Goal: Obtain resource: Obtain resource

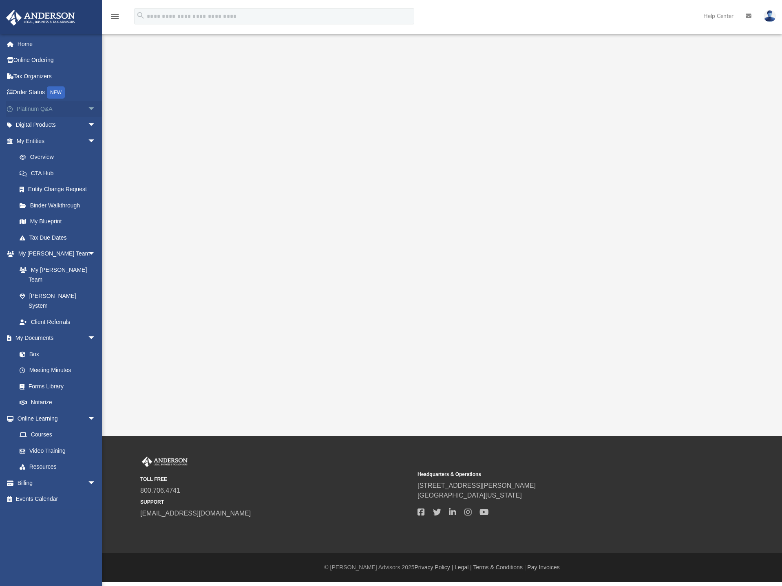
click at [31, 108] on link "Platinum Q&A arrow_drop_down" at bounding box center [57, 109] width 102 height 16
click at [88, 106] on span "arrow_drop_down" at bounding box center [96, 109] width 16 height 17
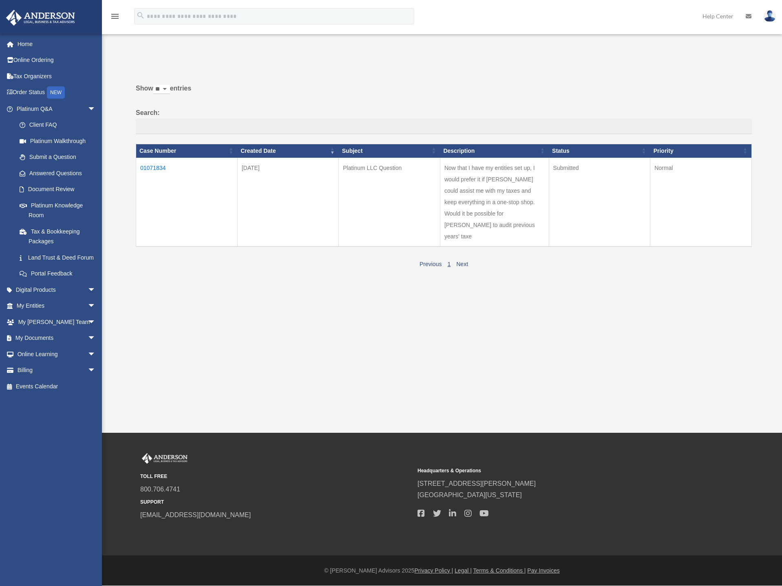
click at [152, 168] on td "01071834" at bounding box center [187, 202] width 102 height 89
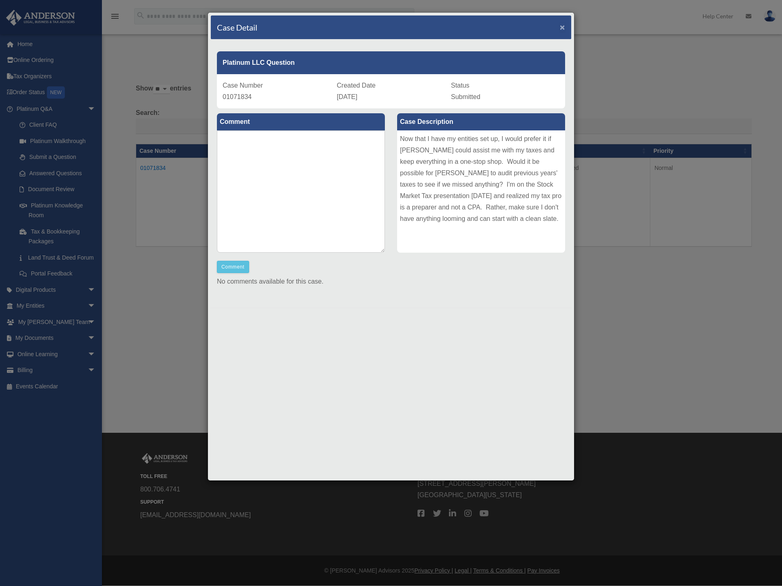
click at [563, 28] on span "×" at bounding box center [562, 26] width 5 height 9
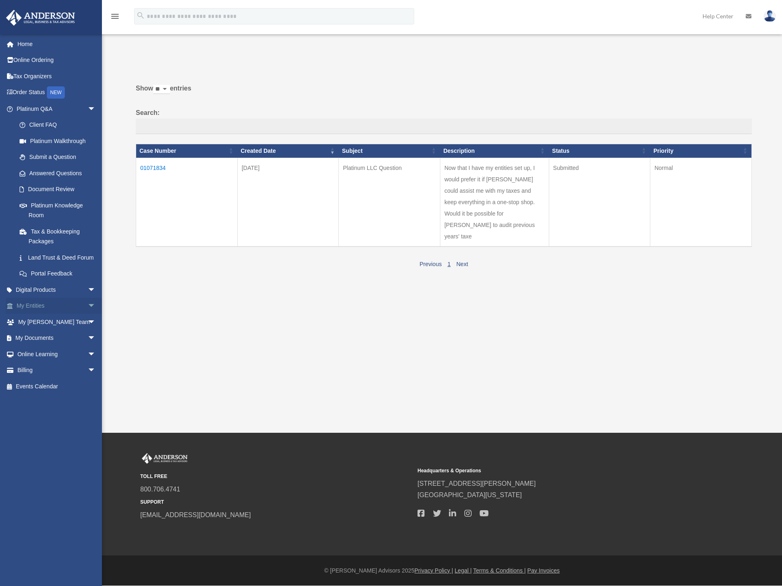
click at [71, 313] on link "My Entities arrow_drop_down" at bounding box center [57, 306] width 102 height 16
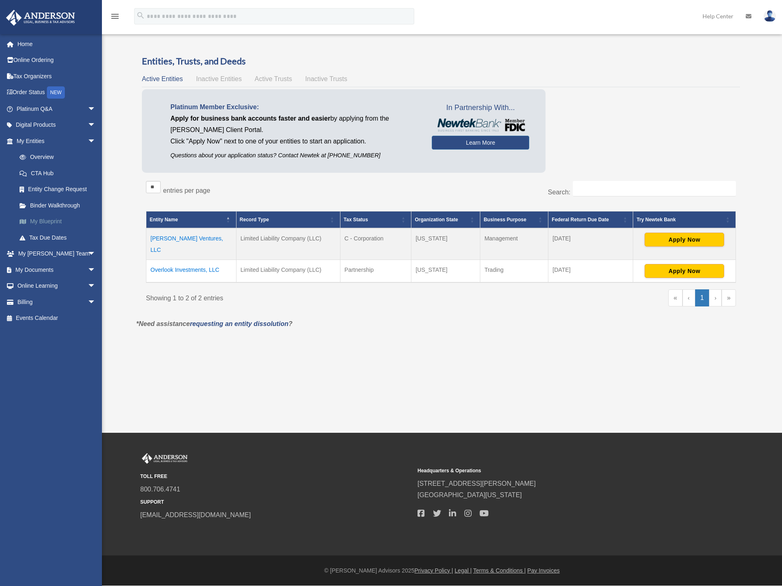
click at [49, 221] on link "My Blueprint" at bounding box center [59, 222] width 97 height 16
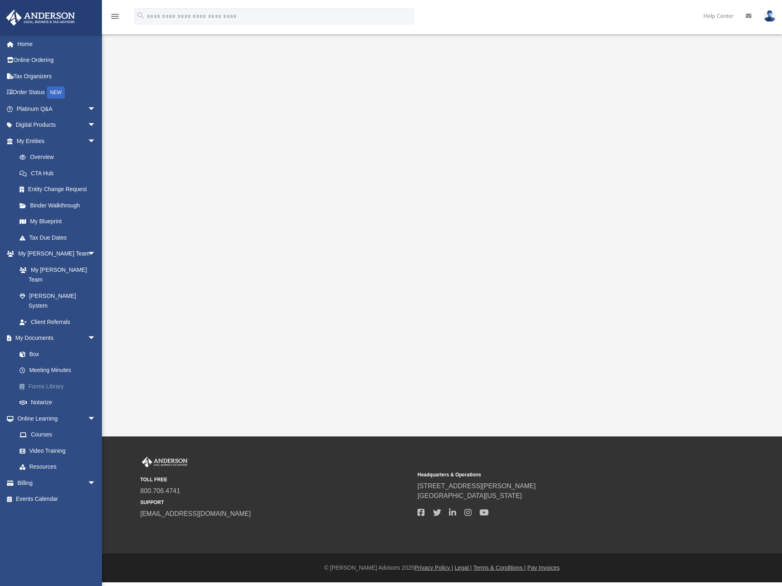
click at [60, 378] on link "Forms Library" at bounding box center [59, 386] width 97 height 16
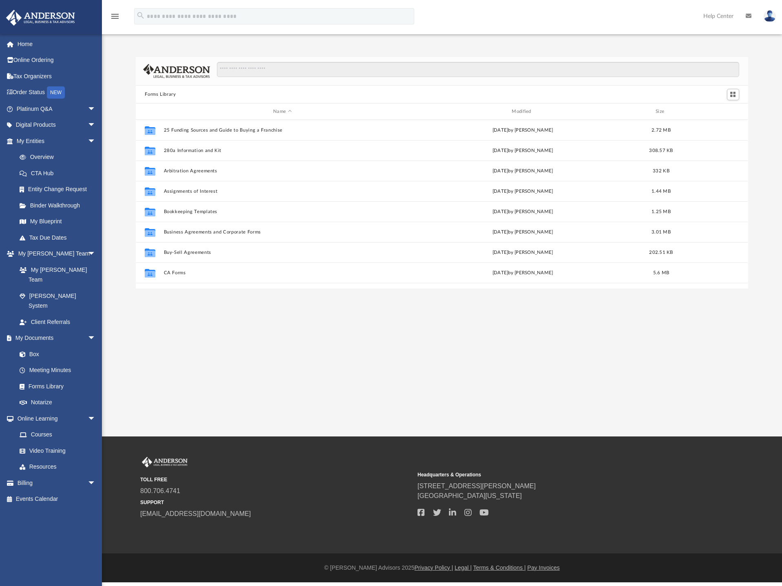
scroll to position [179, 606]
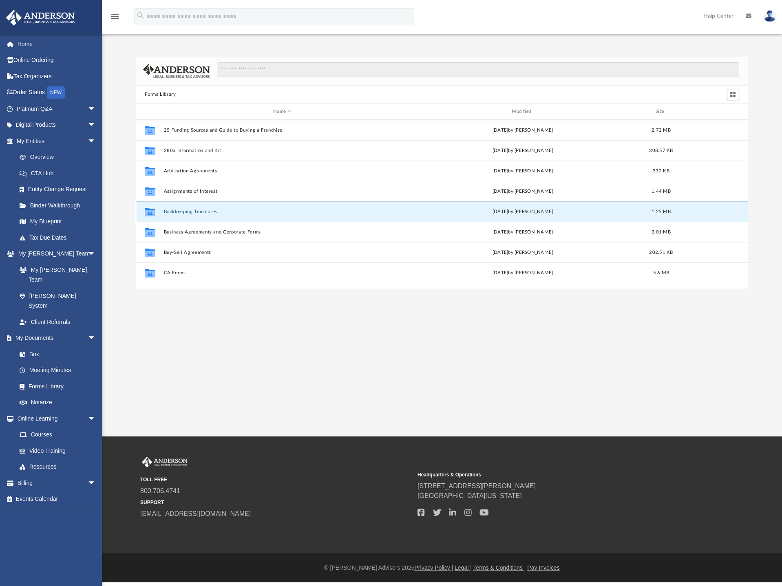
click at [180, 211] on button "Bookkeeping Templates" at bounding box center [282, 211] width 237 height 5
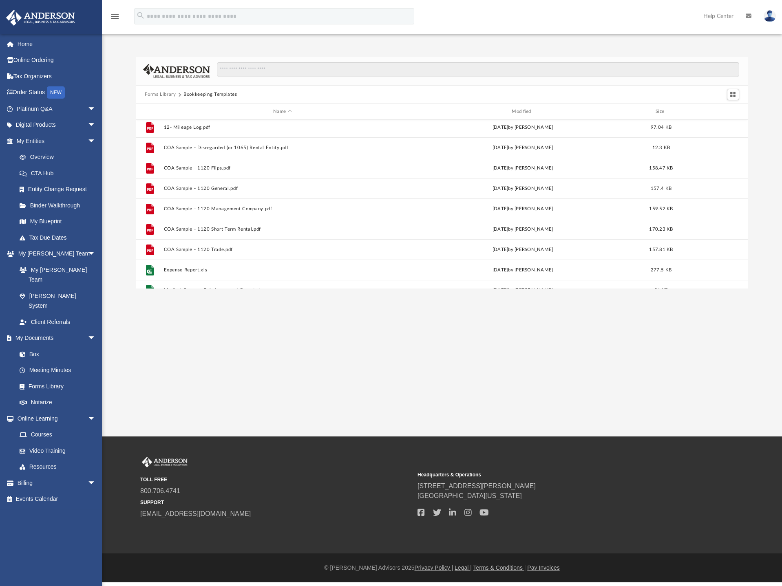
scroll to position [55, 0]
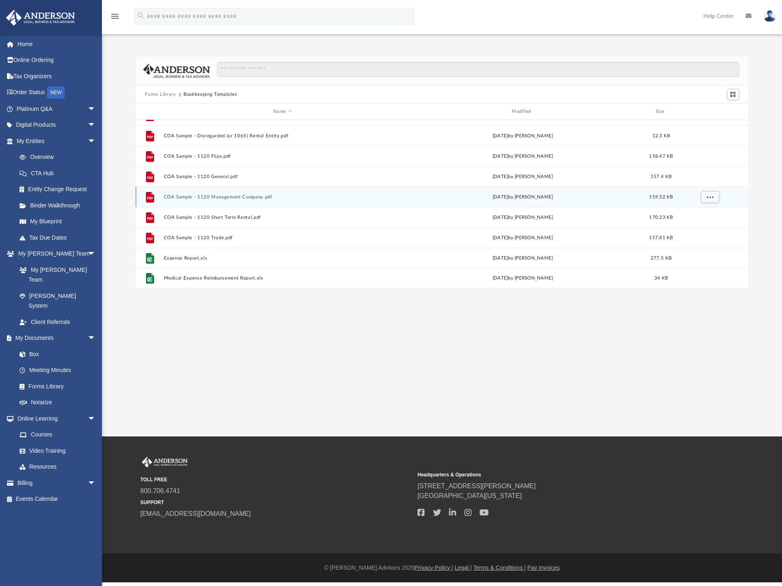
click at [225, 195] on button "COA Sample - 1120 Management Company.pdf" at bounding box center [282, 197] width 237 height 5
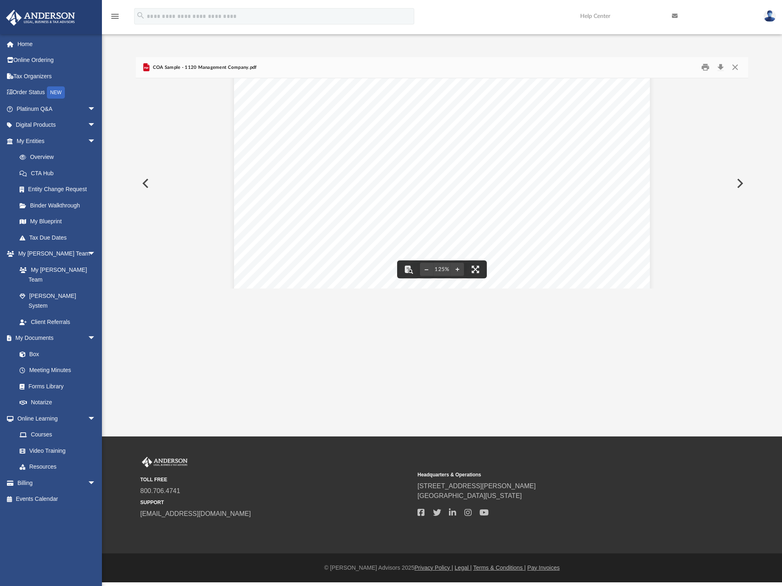
scroll to position [177, 0]
click at [51, 378] on link "Forms Library" at bounding box center [59, 386] width 97 height 16
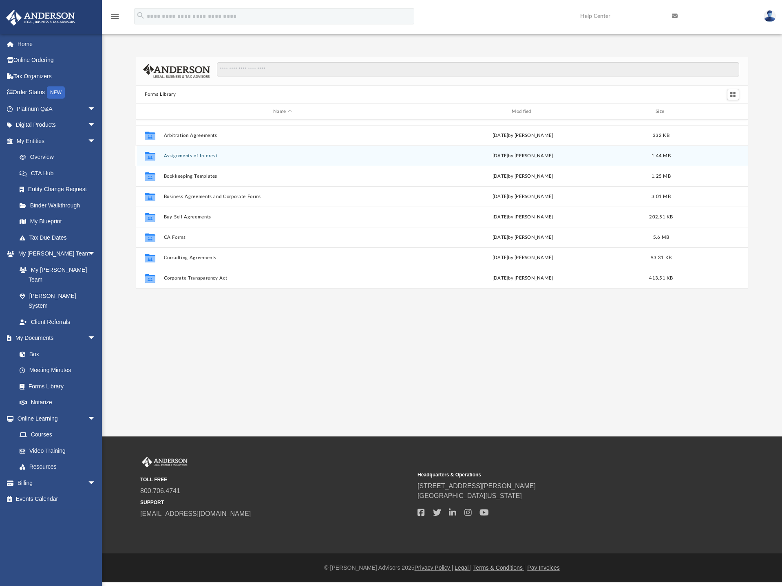
scroll to position [41, 0]
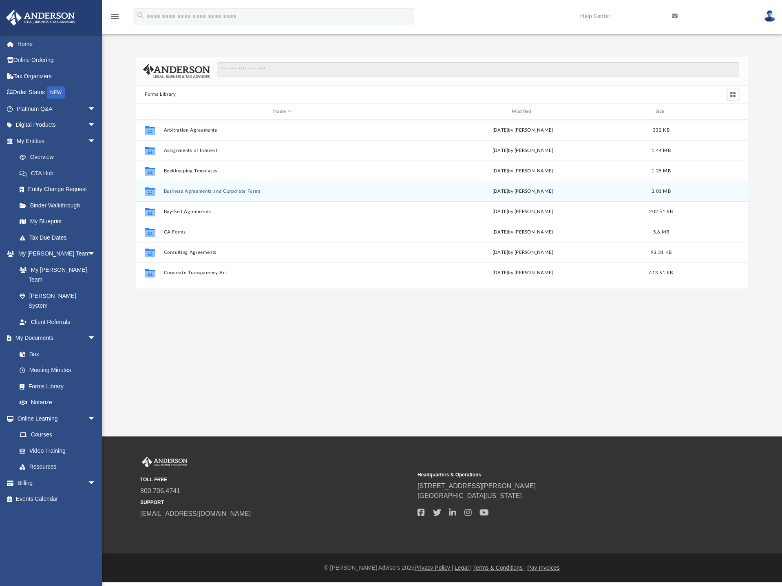
click at [197, 190] on button "Business Agreements and Corporate Forms" at bounding box center [282, 191] width 237 height 5
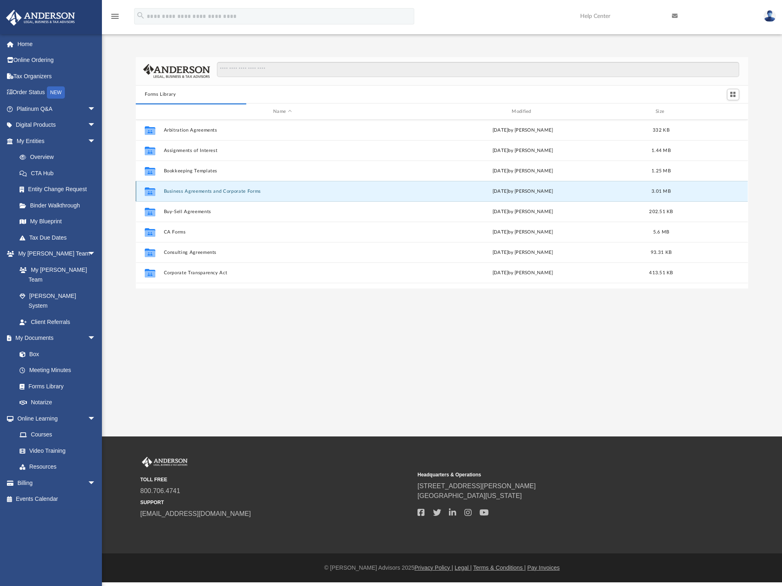
click at [178, 192] on button "Business Agreements and Corporate Forms" at bounding box center [282, 191] width 237 height 5
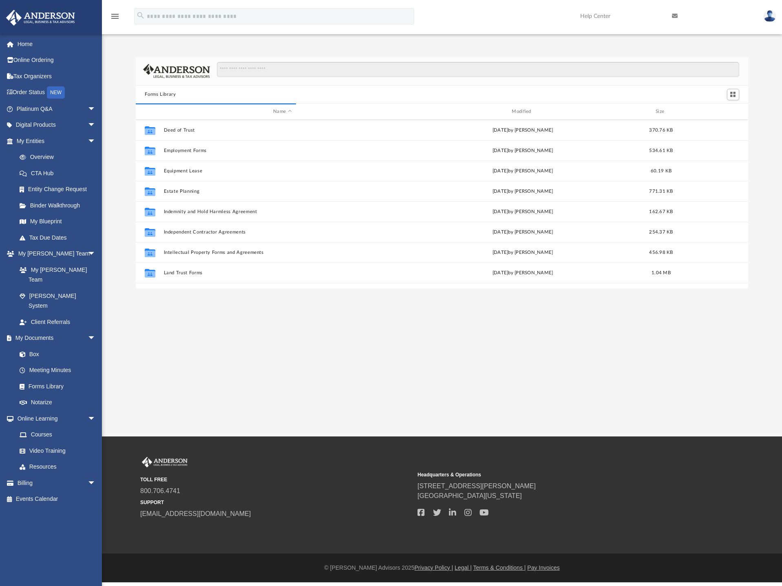
scroll to position [154, 606]
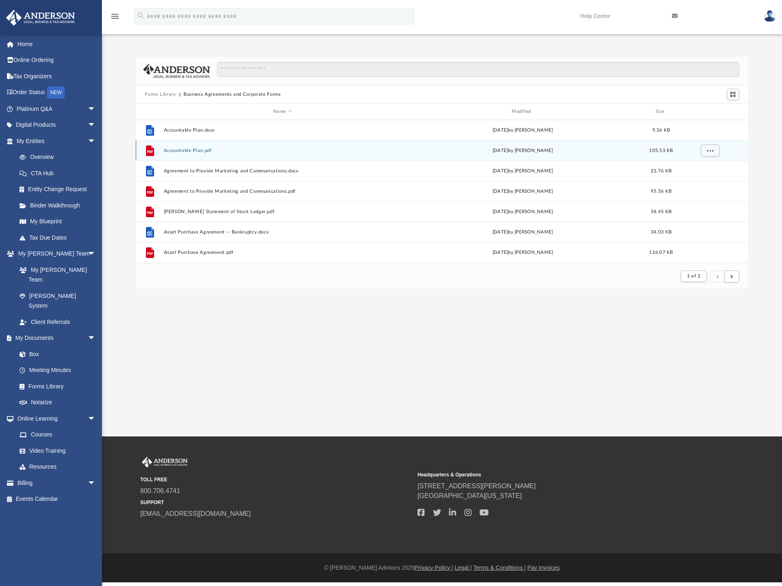
click at [184, 150] on button "Accountable Plan.pdf" at bounding box center [282, 150] width 237 height 5
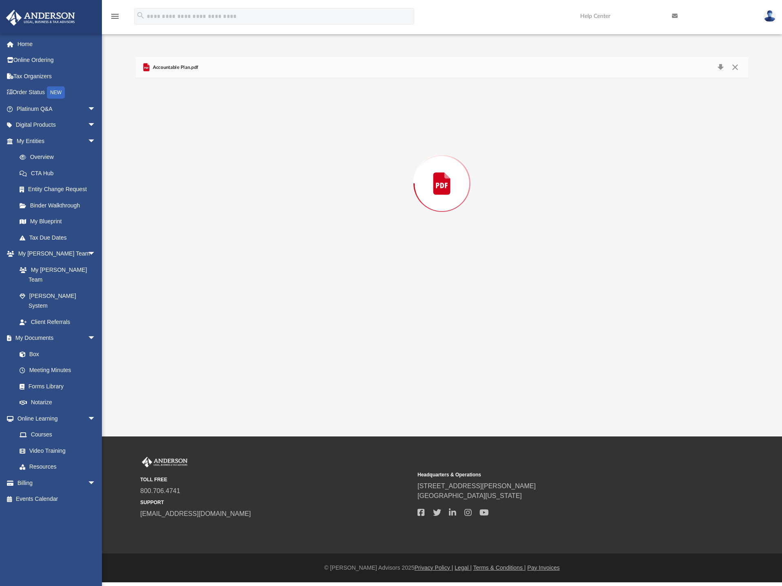
click at [184, 150] on div "Preview" at bounding box center [442, 183] width 612 height 210
click at [34, 108] on link "Platinum Q&A arrow_drop_down" at bounding box center [57, 109] width 102 height 16
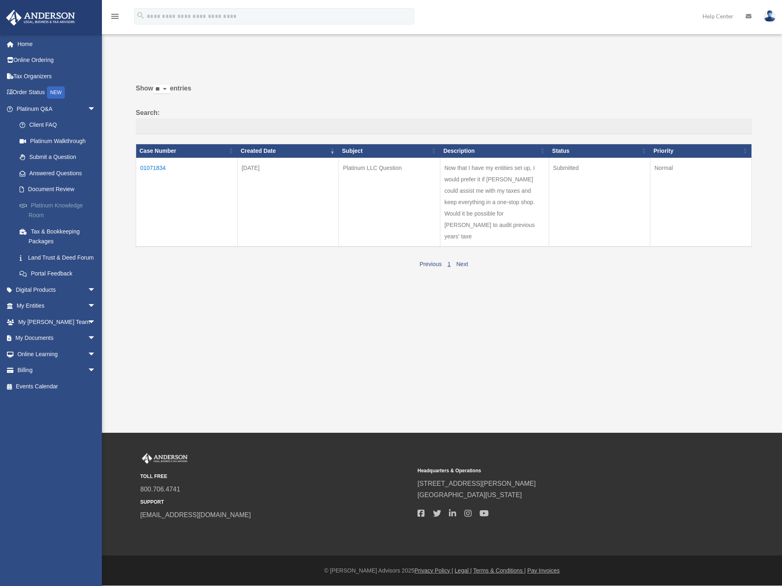
click at [57, 208] on link "Platinum Knowledge Room" at bounding box center [59, 210] width 97 height 26
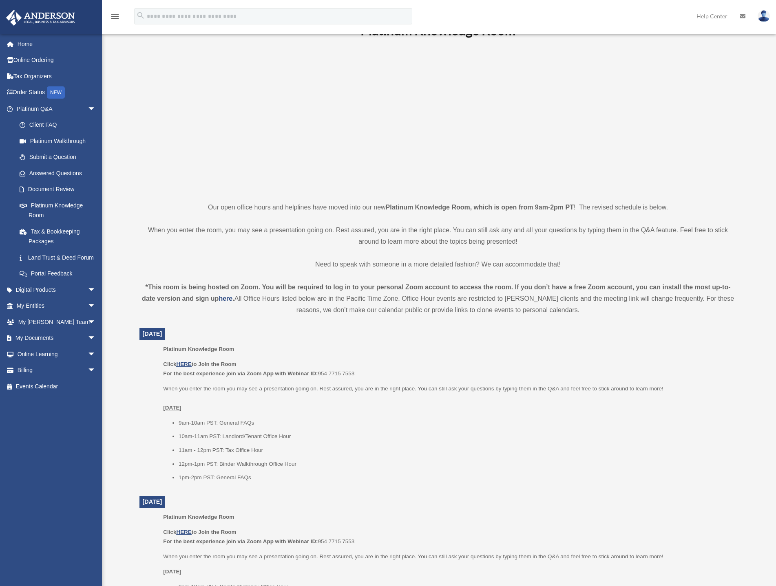
scroll to position [82, 0]
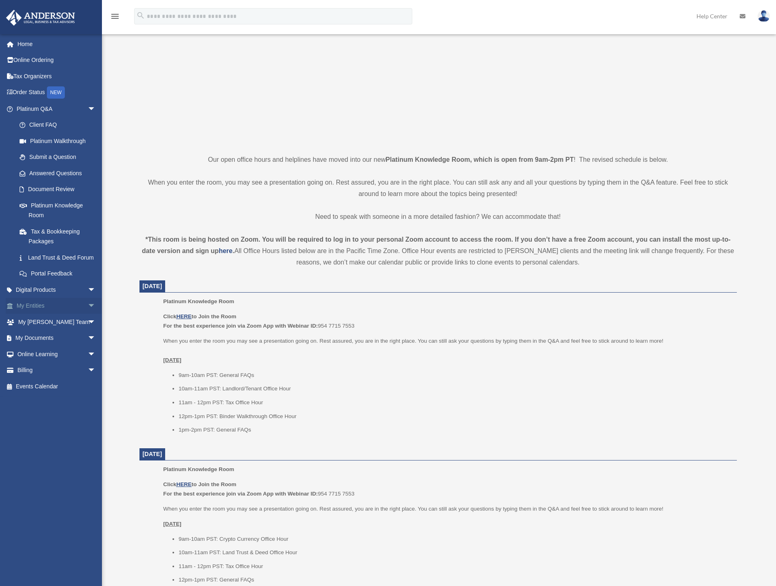
click at [41, 314] on link "My Entities arrow_drop_down" at bounding box center [57, 306] width 102 height 16
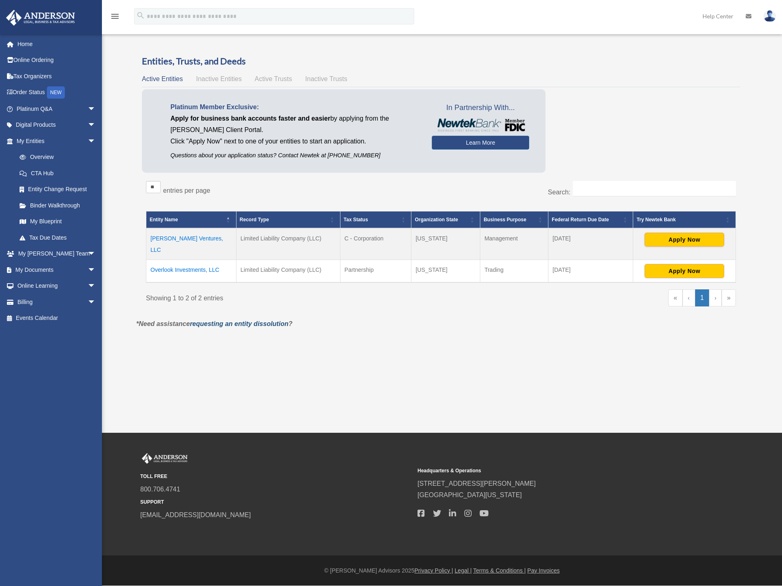
click at [230, 321] on link "requesting an entity dissolution" at bounding box center [239, 324] width 99 height 7
